Goal: Task Accomplishment & Management: Use online tool/utility

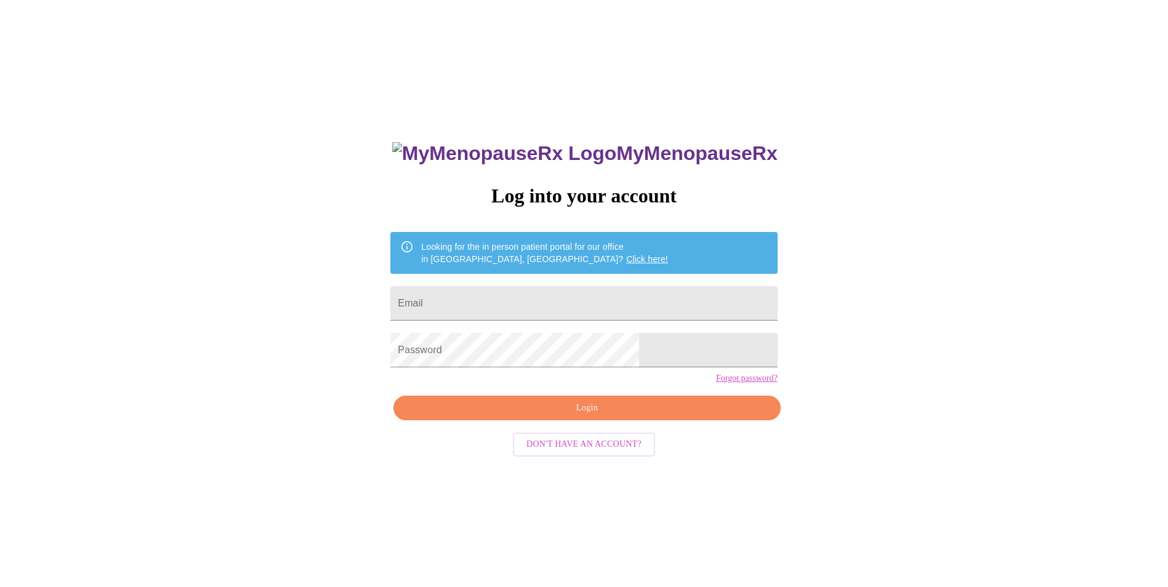
click at [541, 315] on form "Email" at bounding box center [583, 303] width 387 height 47
click at [539, 304] on input "Email" at bounding box center [583, 303] width 387 height 34
type input "[EMAIL_ADDRESS][DOMAIN_NAME]"
click at [597, 416] on span "Login" at bounding box center [587, 408] width 358 height 15
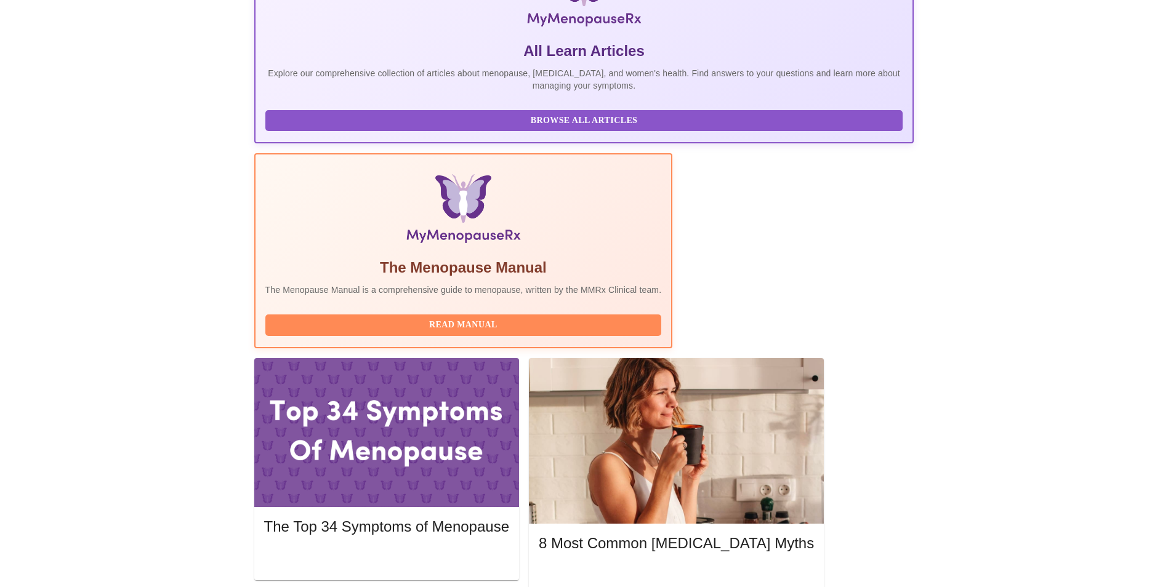
scroll to position [246, 0]
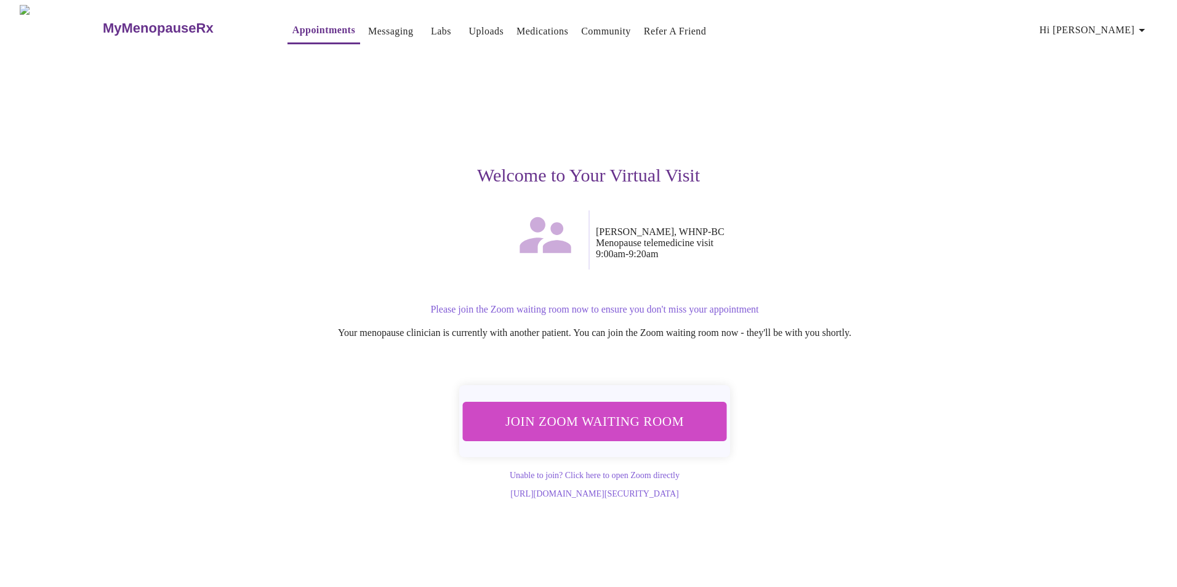
click at [582, 421] on span "Join Zoom Waiting Room" at bounding box center [595, 421] width 232 height 23
click at [368, 28] on link "Messaging" at bounding box center [390, 31] width 45 height 17
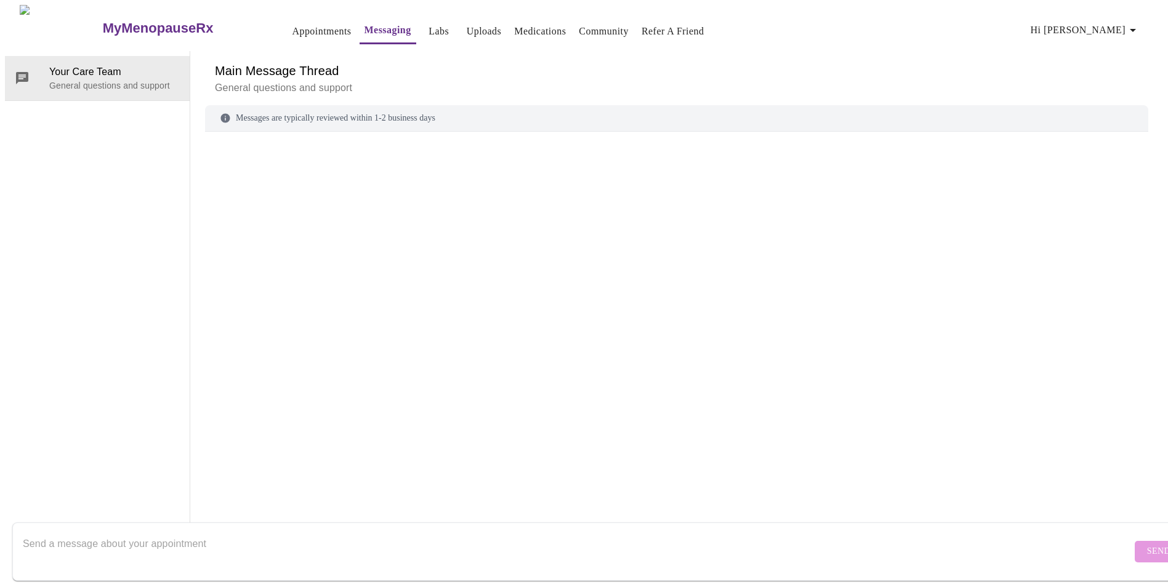
click at [1102, 24] on span "Hi [PERSON_NAME]" at bounding box center [1086, 30] width 110 height 17
click at [1103, 48] on li "Billing" at bounding box center [1121, 48] width 57 height 22
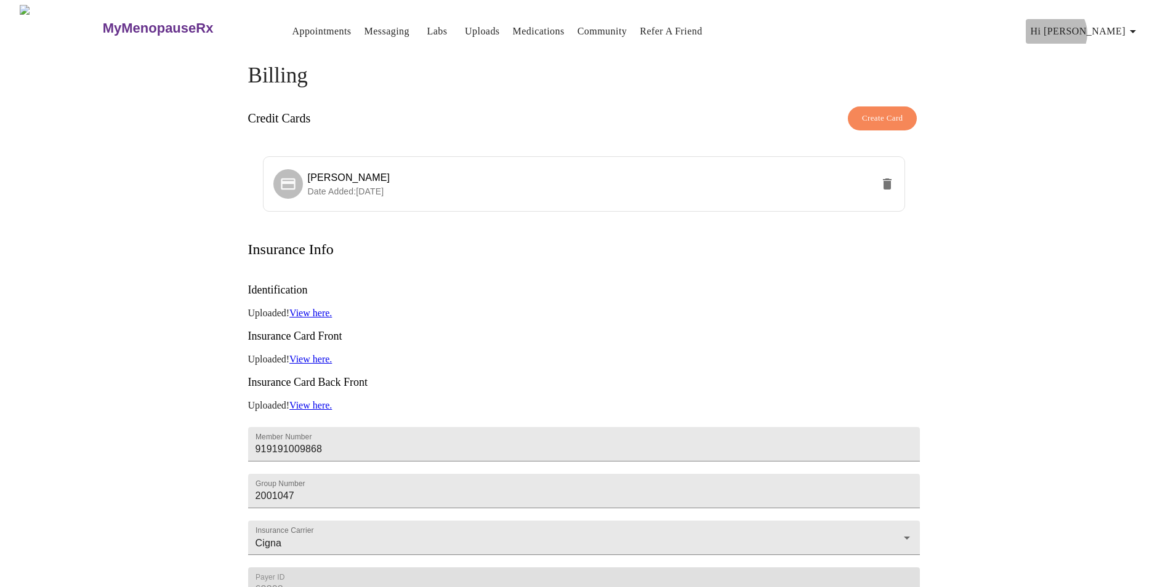
click at [1118, 28] on span "Hi [PERSON_NAME]" at bounding box center [1086, 31] width 110 height 17
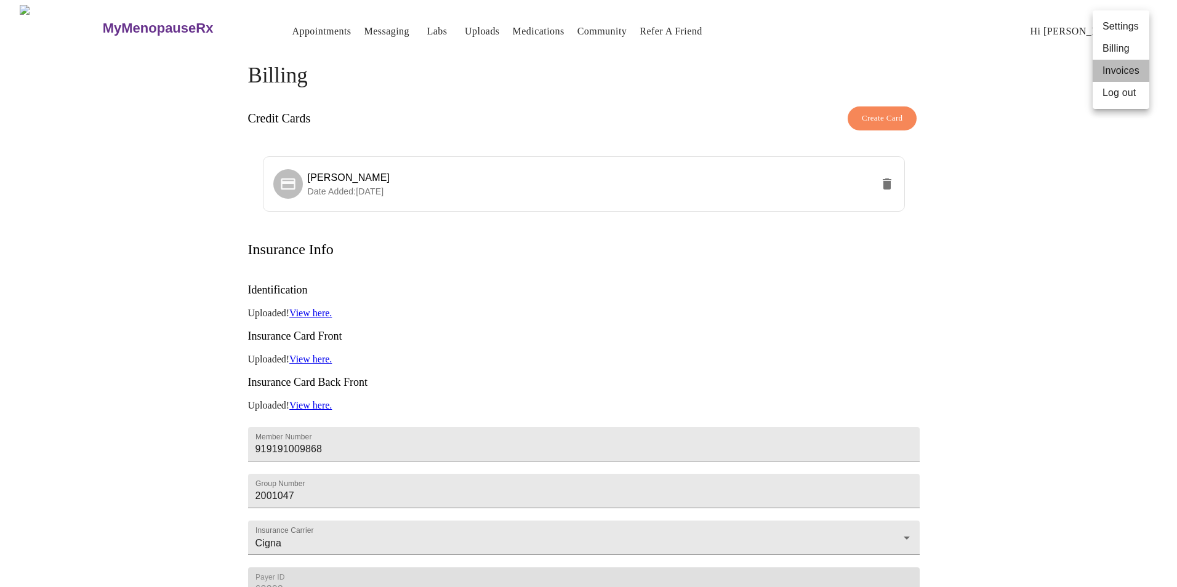
click at [1114, 66] on li "Invoices" at bounding box center [1121, 71] width 57 height 22
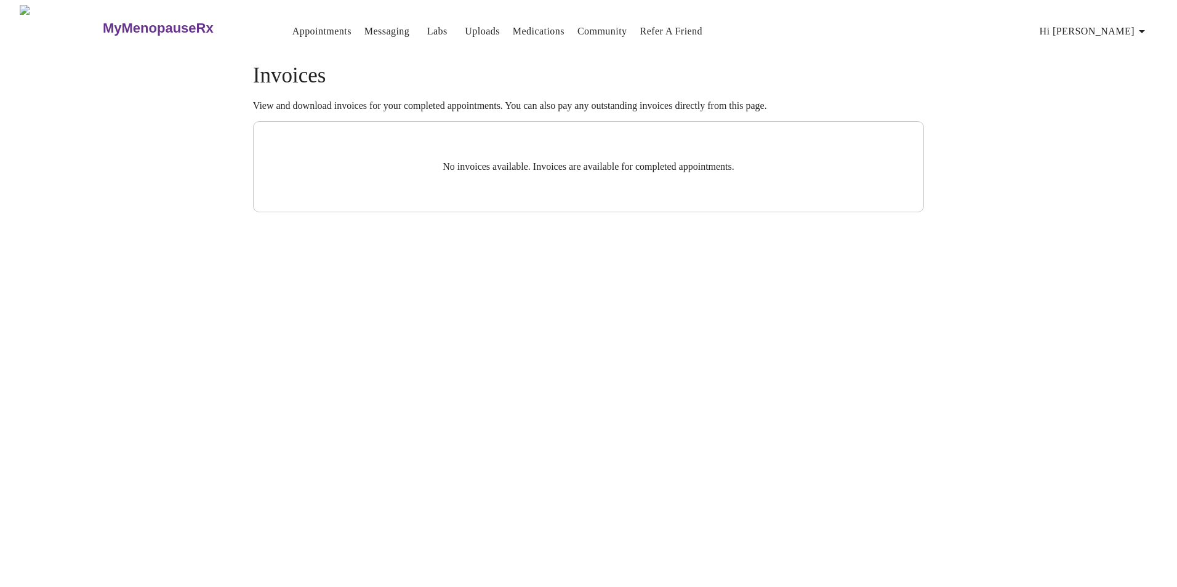
click at [1113, 26] on span "Hi [PERSON_NAME]" at bounding box center [1095, 31] width 110 height 17
click at [411, 23] on div at bounding box center [588, 293] width 1177 height 587
click at [364, 25] on link "Messaging" at bounding box center [386, 31] width 45 height 17
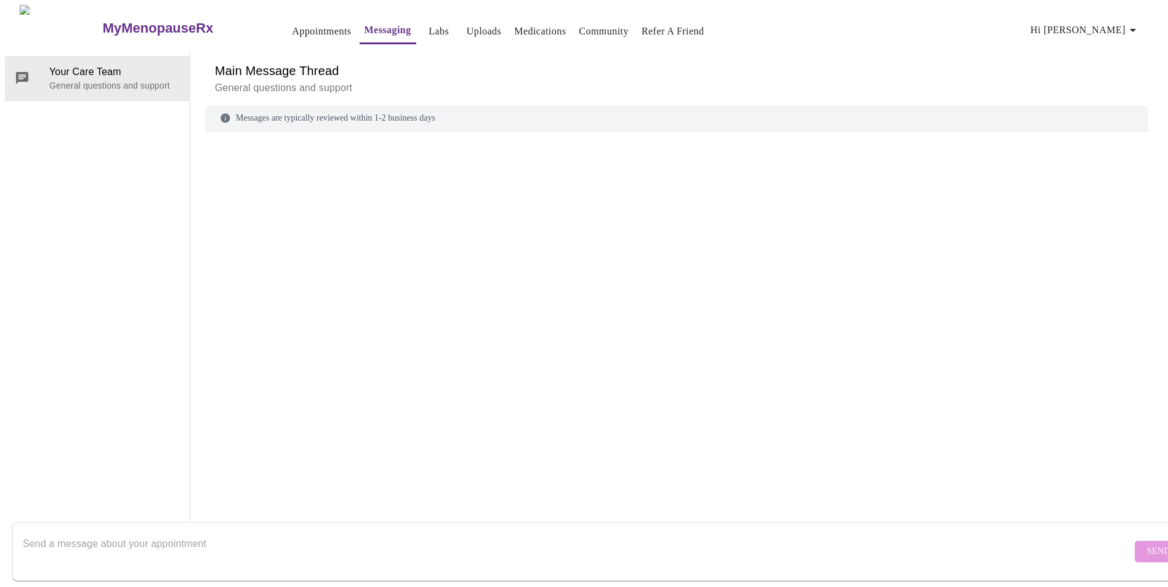
click at [429, 26] on link "Labs" at bounding box center [439, 31] width 20 height 17
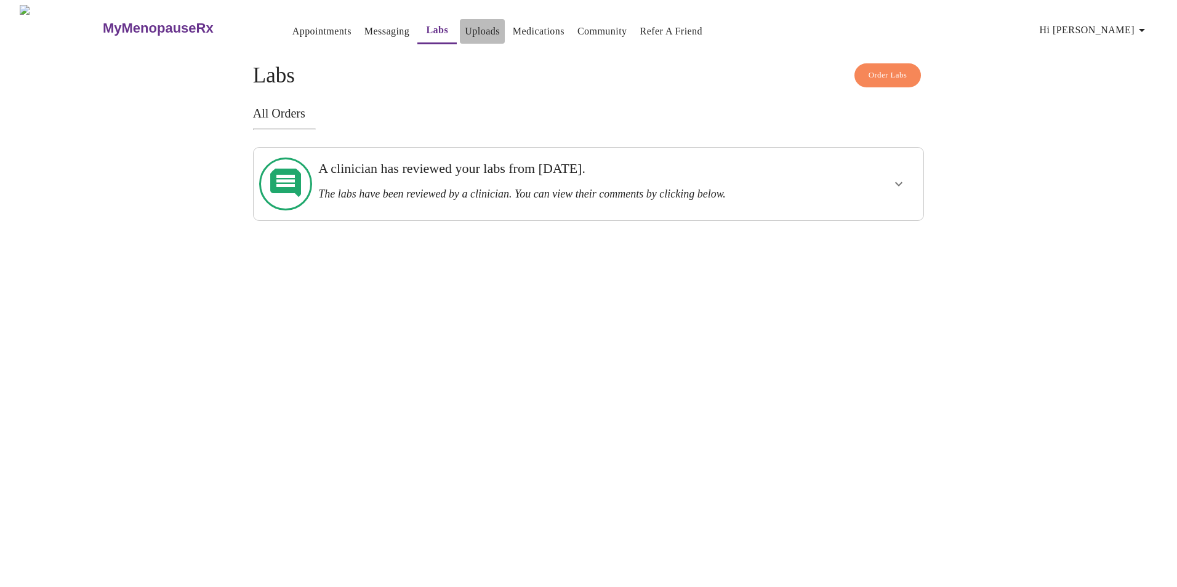
click at [465, 23] on link "Uploads" at bounding box center [482, 31] width 35 height 17
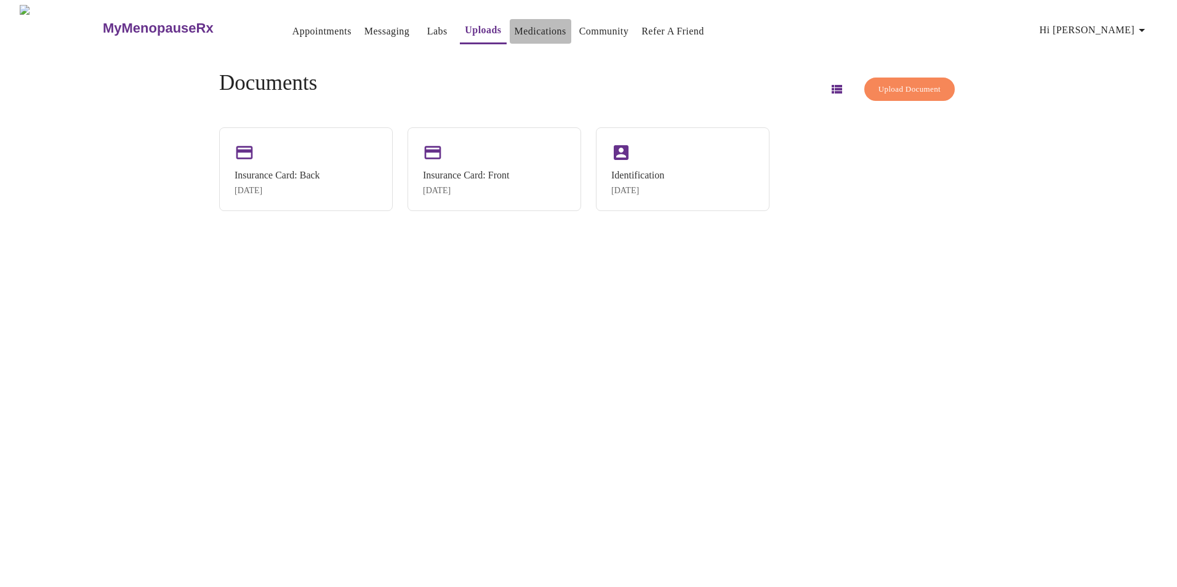
click at [515, 28] on link "Medications" at bounding box center [541, 31] width 52 height 17
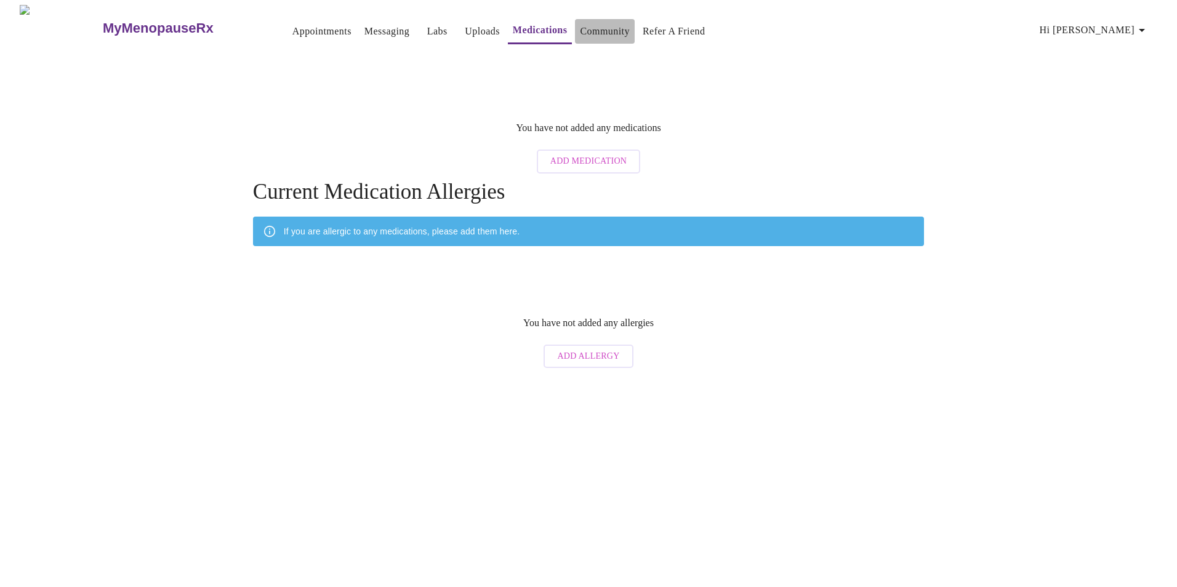
click at [595, 23] on link "Community" at bounding box center [605, 31] width 50 height 17
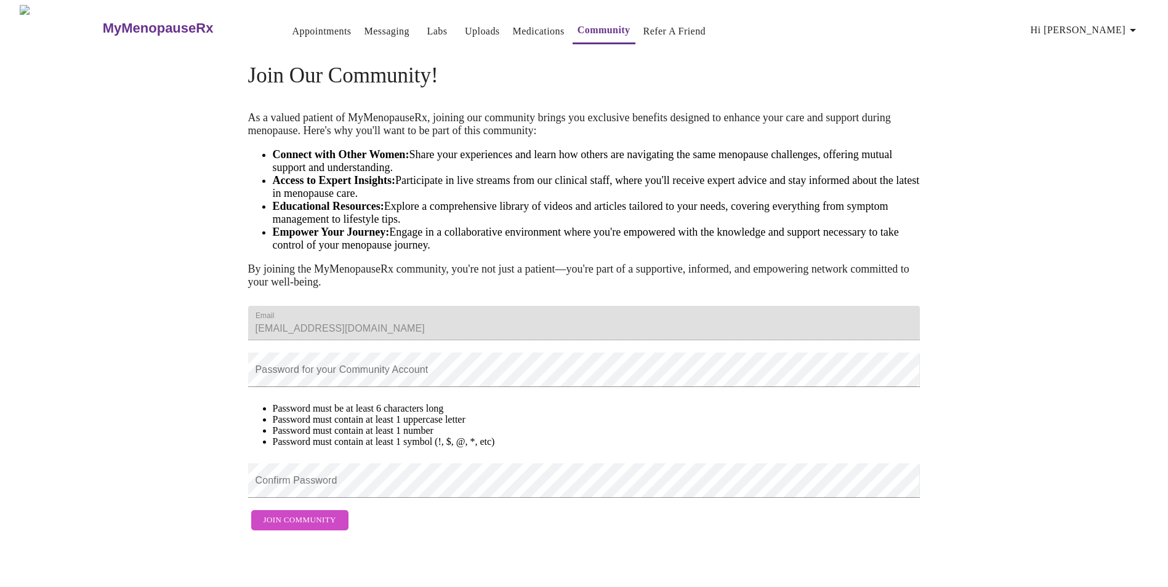
click at [364, 23] on link "Messaging" at bounding box center [386, 31] width 45 height 17
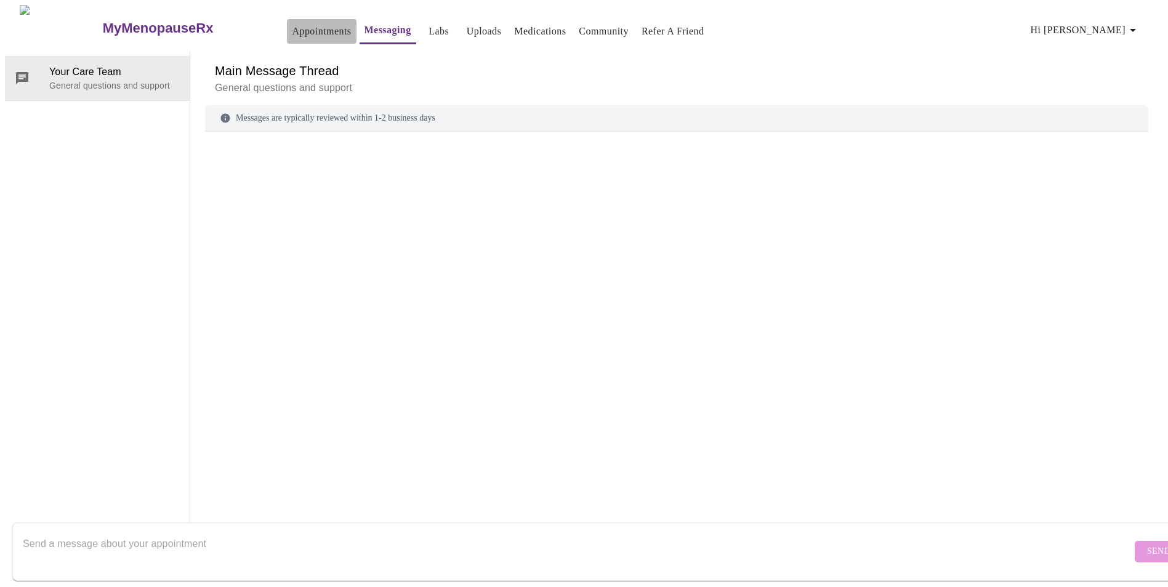
click at [293, 26] on link "Appointments" at bounding box center [321, 31] width 59 height 17
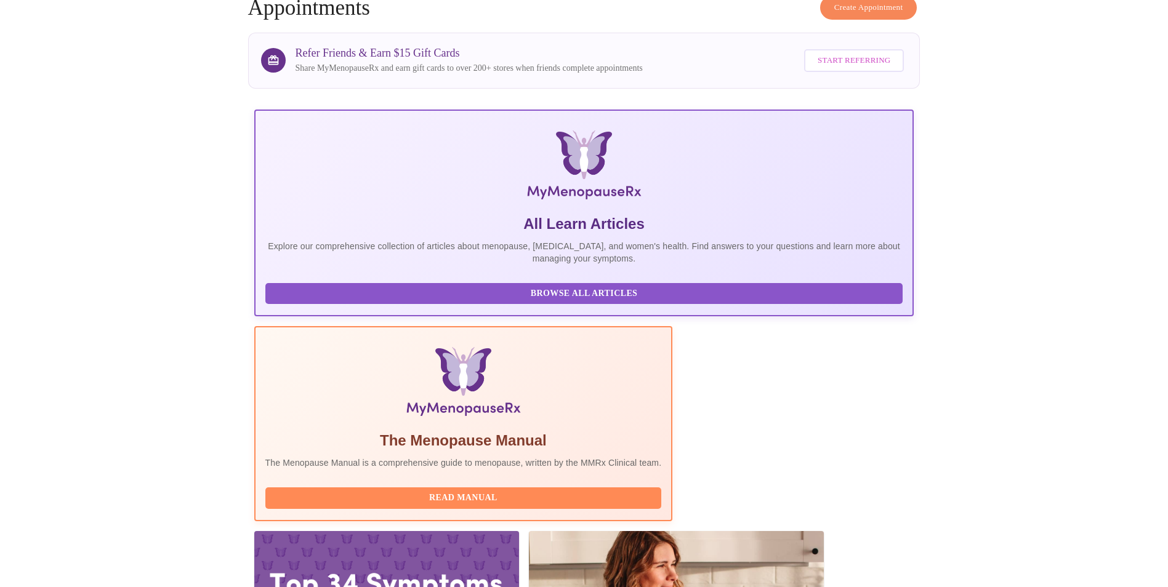
scroll to position [185, 0]
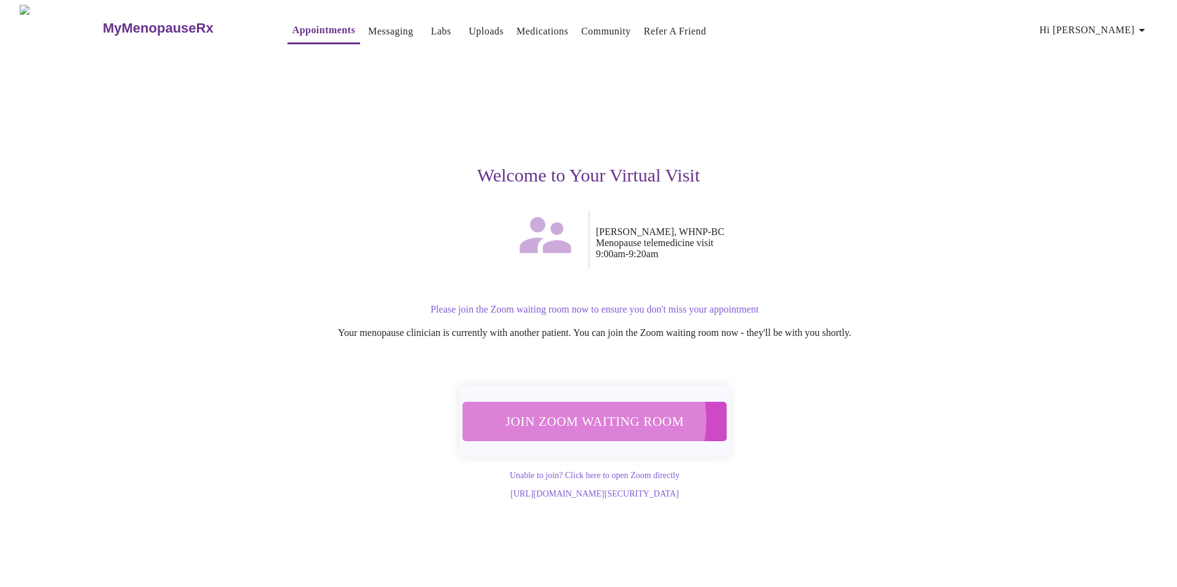
click at [582, 413] on span "Join Zoom Waiting Room" at bounding box center [595, 421] width 232 height 23
